Goal: Navigation & Orientation: Find specific page/section

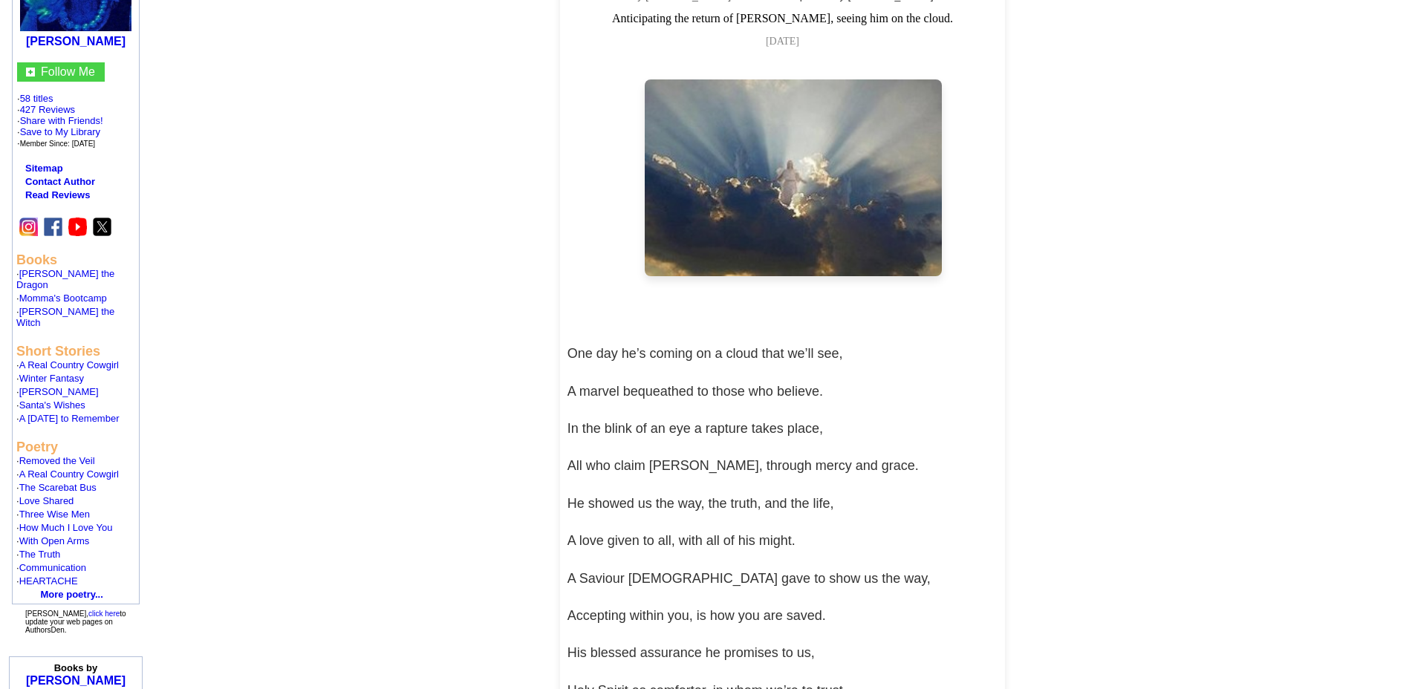
scroll to position [178, 0]
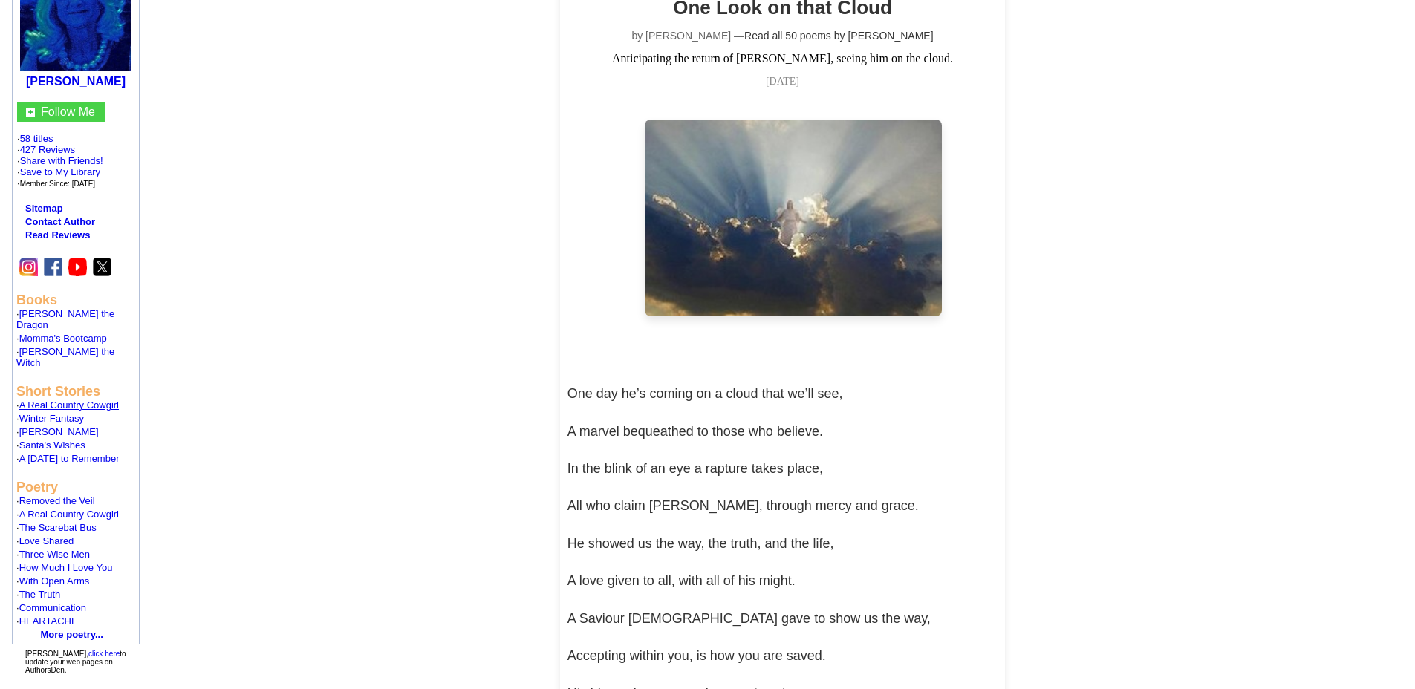
click at [89, 400] on link "A Real Country Cowgirl" at bounding box center [69, 405] width 100 height 11
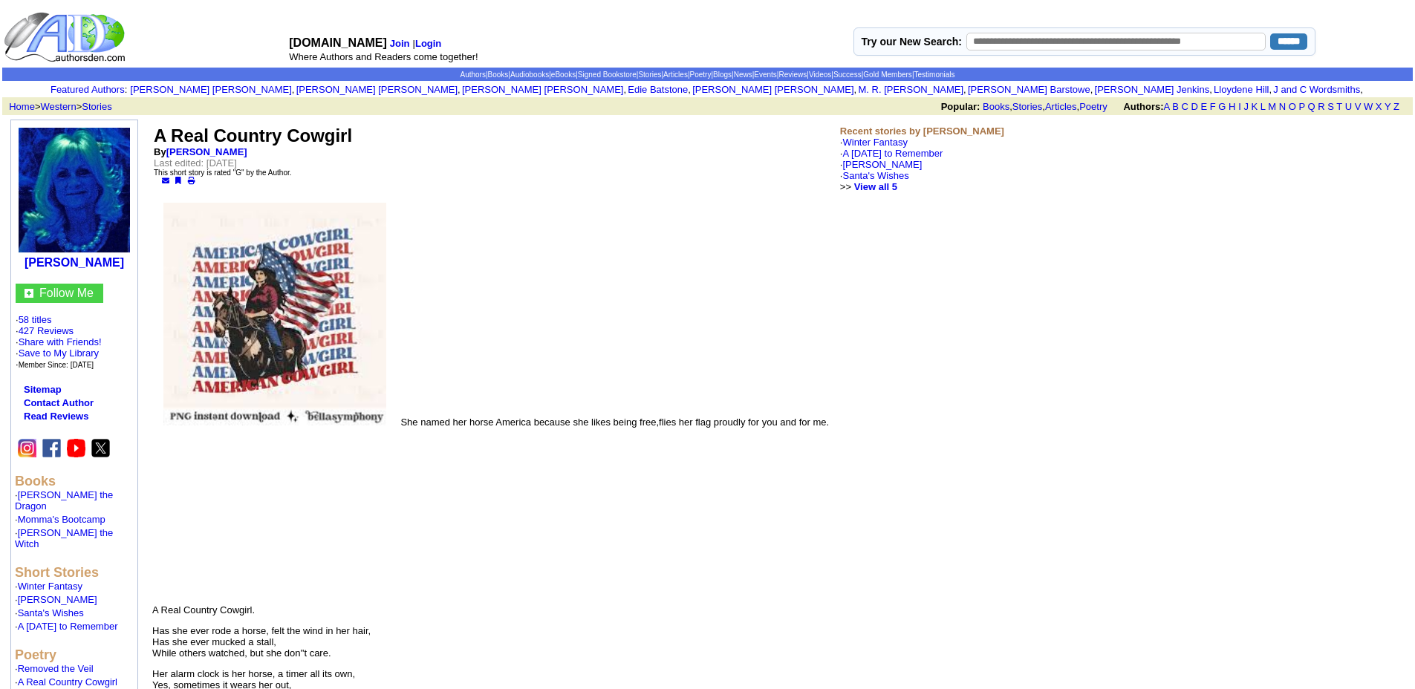
click at [67, 165] on img at bounding box center [74, 190] width 111 height 125
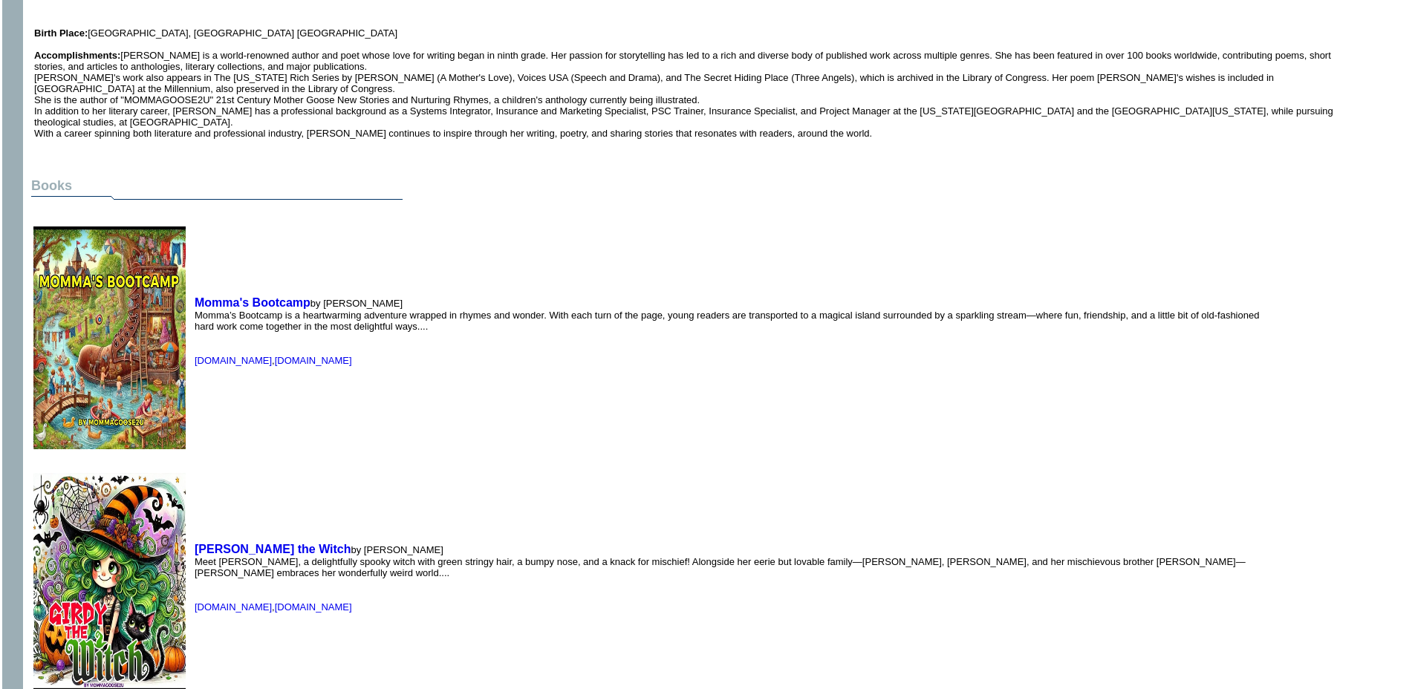
scroll to position [535, 0]
